Goal: Task Accomplishment & Management: Use online tool/utility

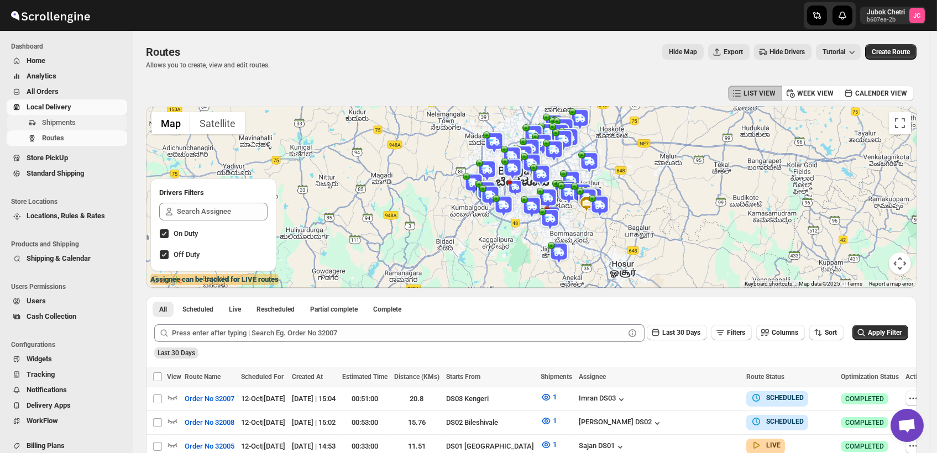
click at [97, 127] on span "Shipments" at bounding box center [83, 122] width 83 height 11
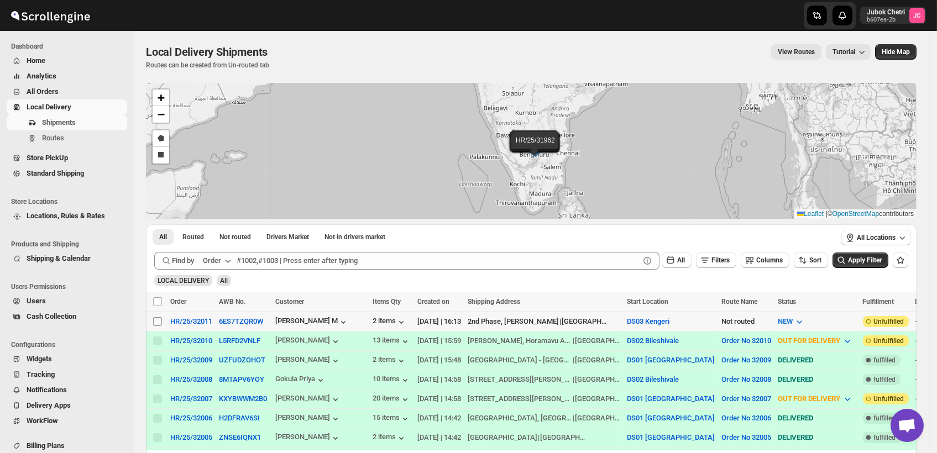
click at [161, 324] on input "Select shipment" at bounding box center [157, 321] width 9 height 9
checkbox input "true"
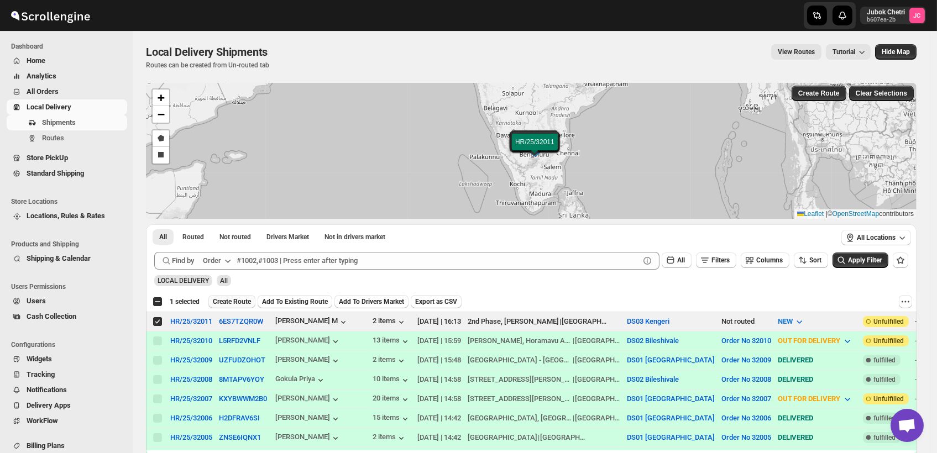
click at [249, 301] on span "Create Route" at bounding box center [232, 301] width 38 height 9
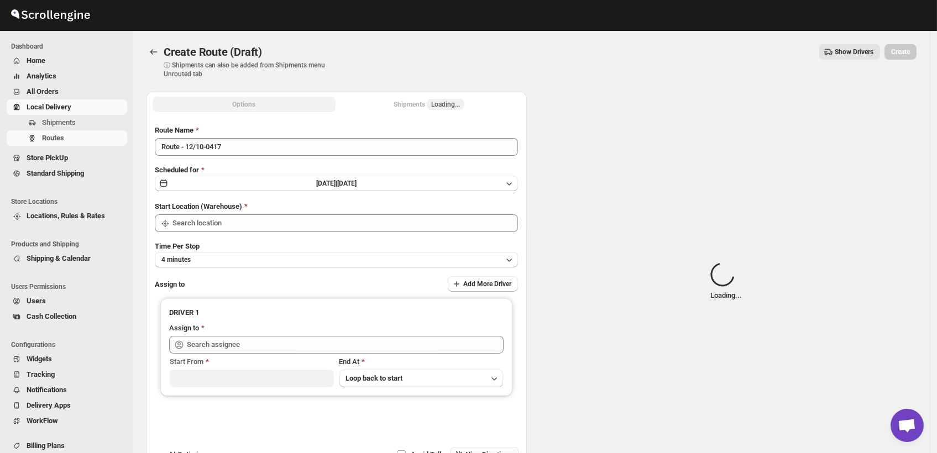
type input "DS03 Kengeri"
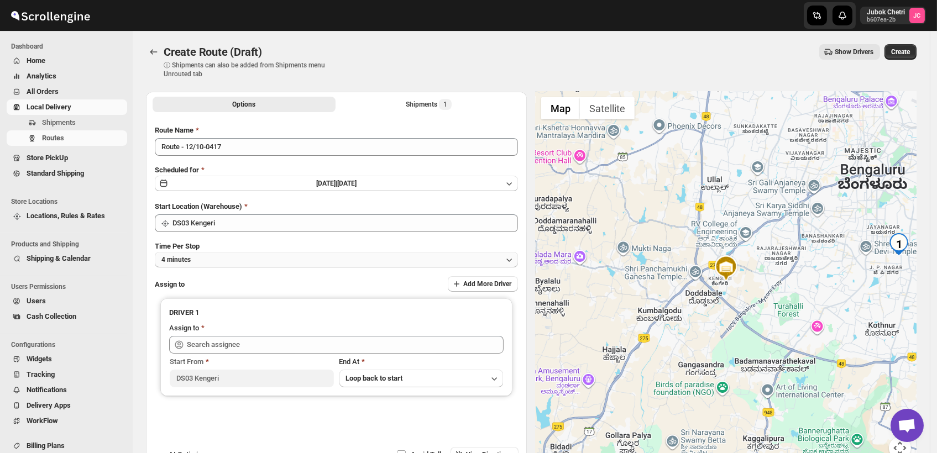
click at [284, 256] on button "4 minutes" at bounding box center [336, 259] width 363 height 15
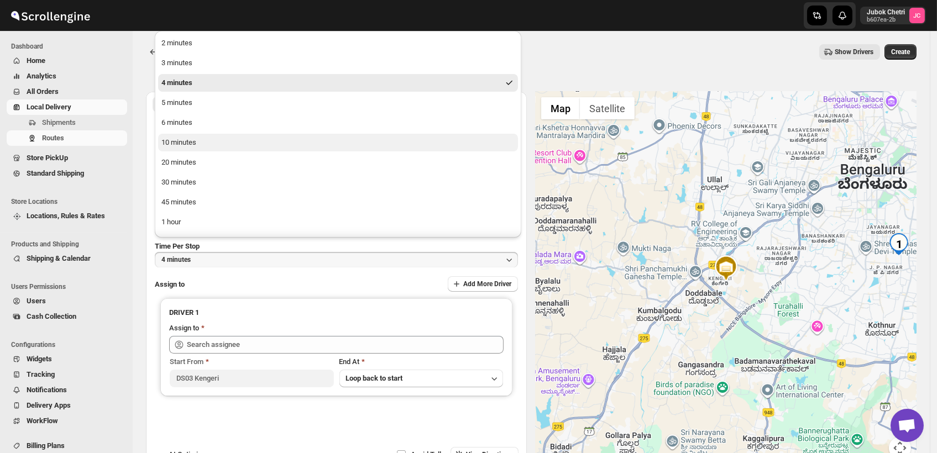
click at [199, 148] on button "10 minutes" at bounding box center [338, 143] width 360 height 18
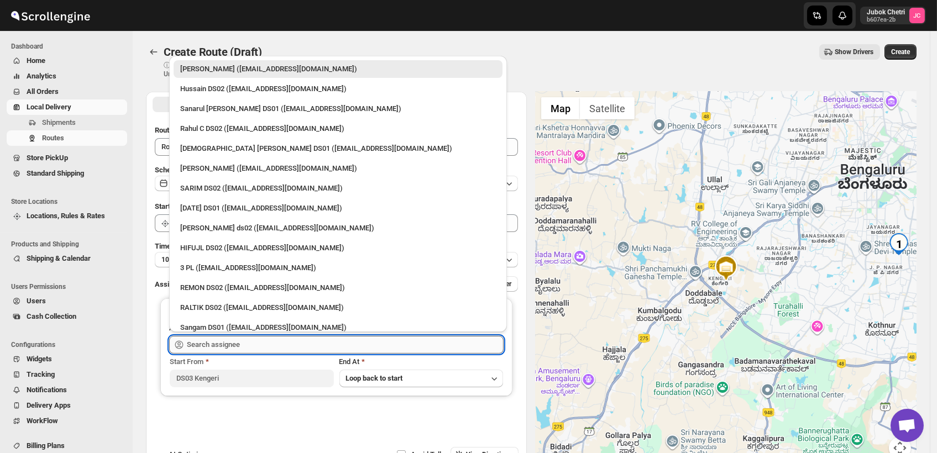
click at [242, 343] on input "text" at bounding box center [345, 345] width 317 height 18
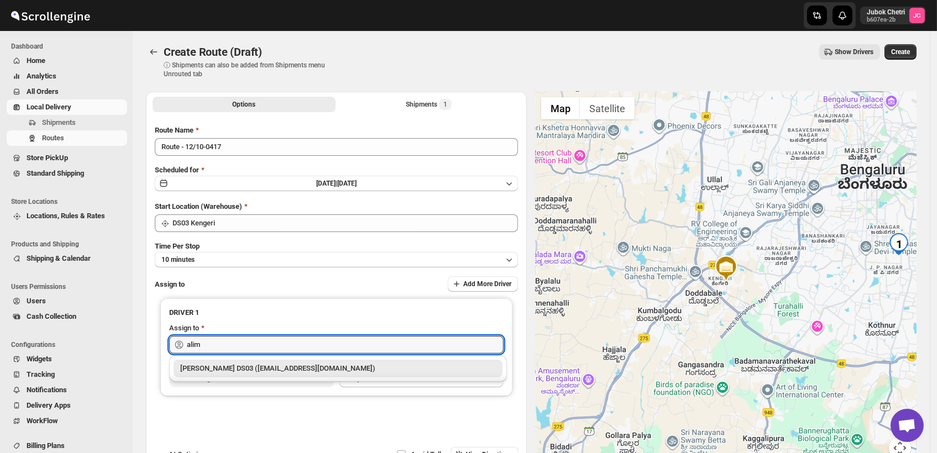
click at [290, 373] on div "[PERSON_NAME] DS03 ([EMAIL_ADDRESS][DOMAIN_NAME])" at bounding box center [338, 368] width 316 height 11
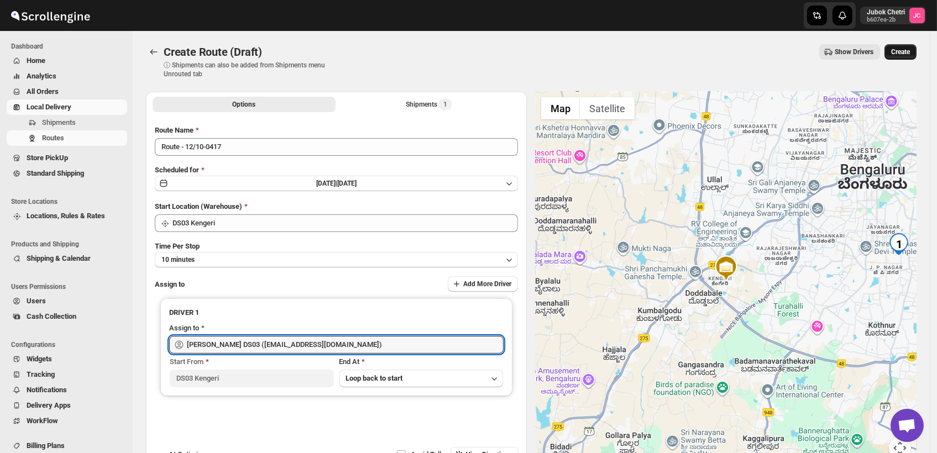
type input "[PERSON_NAME] DS03 ([EMAIL_ADDRESS][DOMAIN_NAME])"
click at [916, 53] on button "Create" at bounding box center [900, 51] width 32 height 15
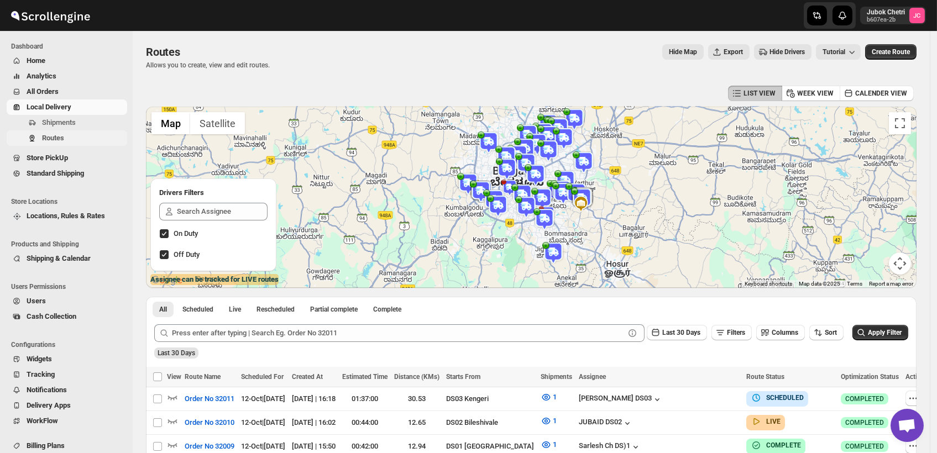
click at [55, 134] on span "Routes" at bounding box center [53, 138] width 22 height 8
click at [174, 395] on icon "button" at bounding box center [172, 397] width 11 height 11
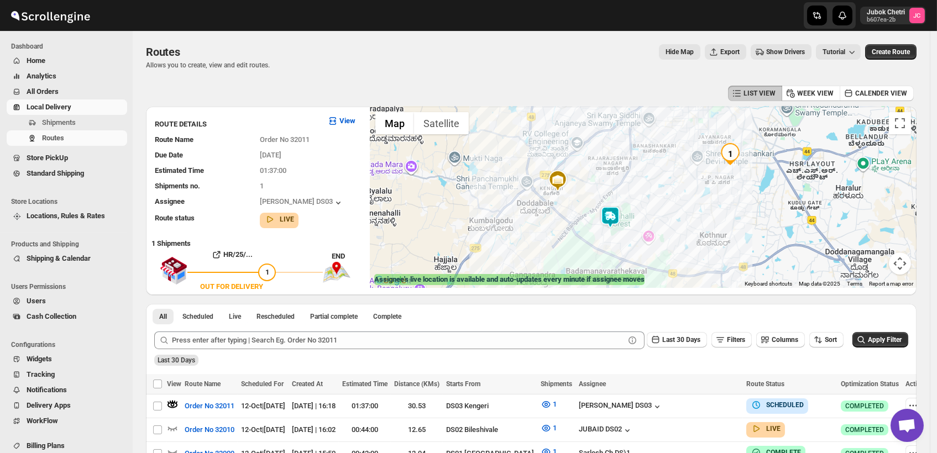
click at [616, 219] on img at bounding box center [610, 217] width 22 height 22
